Goal: Obtain resource: Obtain resource

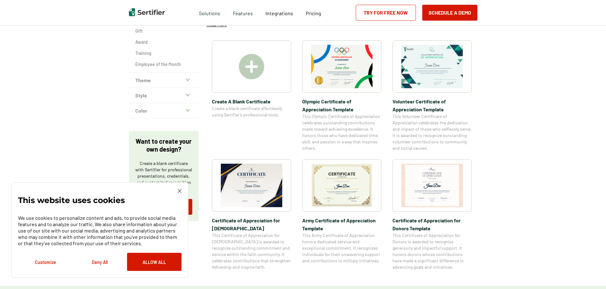
scroll to position [127, 0]
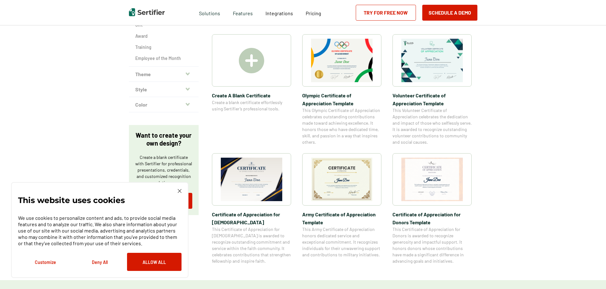
click at [262, 184] on img at bounding box center [251, 178] width 61 height 43
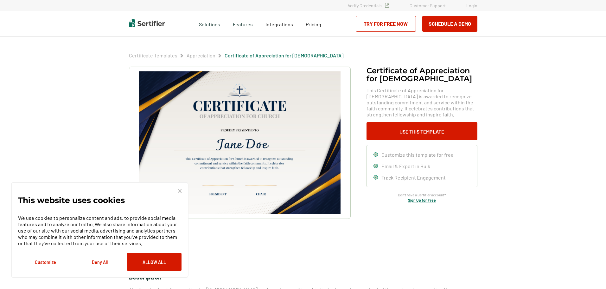
click at [180, 190] on img at bounding box center [180, 191] width 4 height 4
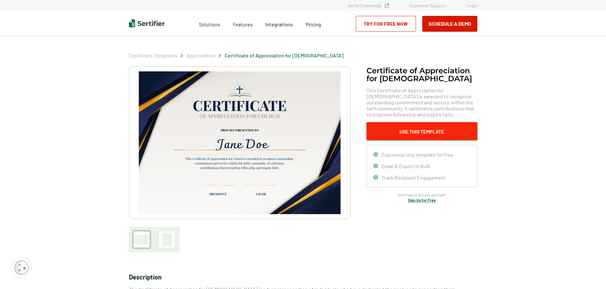
click at [415, 133] on button "Use This Template" at bounding box center [422, 131] width 111 height 18
click at [149, 74] on img at bounding box center [239, 142] width 201 height 143
click at [167, 239] on div at bounding box center [167, 239] width 10 height 13
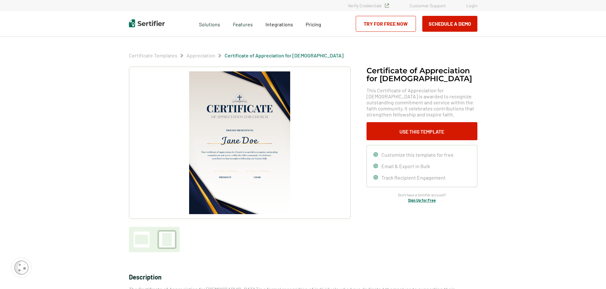
click at [134, 243] on div at bounding box center [141, 239] width 19 height 19
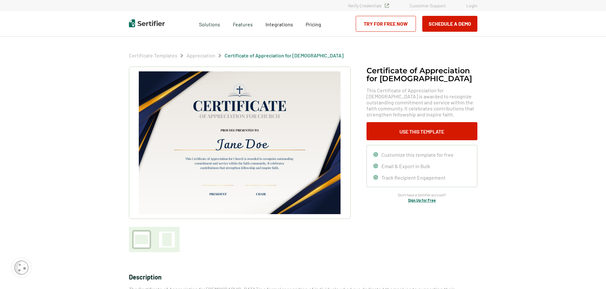
click at [264, 253] on div "Certificate of Appreciation for Church​ This Certificate of Appreciation for Ch…" at bounding box center [303, 228] width 348 height 323
